Goal: Transaction & Acquisition: Purchase product/service

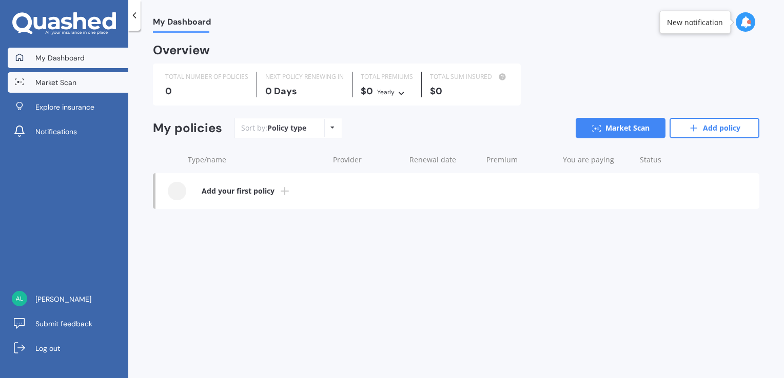
click at [80, 87] on link "Market Scan" at bounding box center [68, 82] width 121 height 21
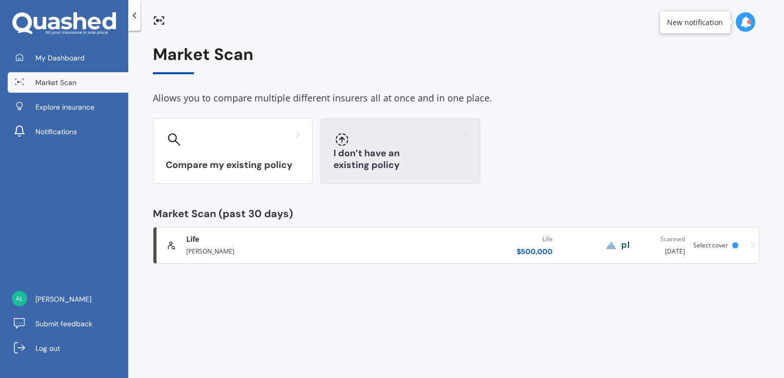
click at [361, 152] on div "I don’t have an existing policy" at bounding box center [400, 151] width 159 height 66
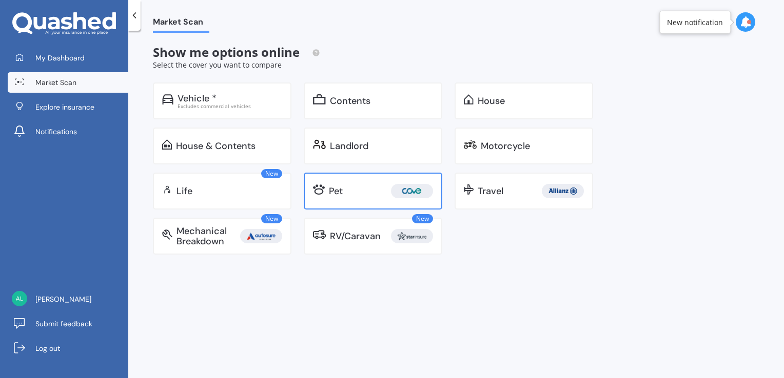
click at [341, 193] on div "Pet" at bounding box center [336, 191] width 14 height 10
